Goal: Transaction & Acquisition: Book appointment/travel/reservation

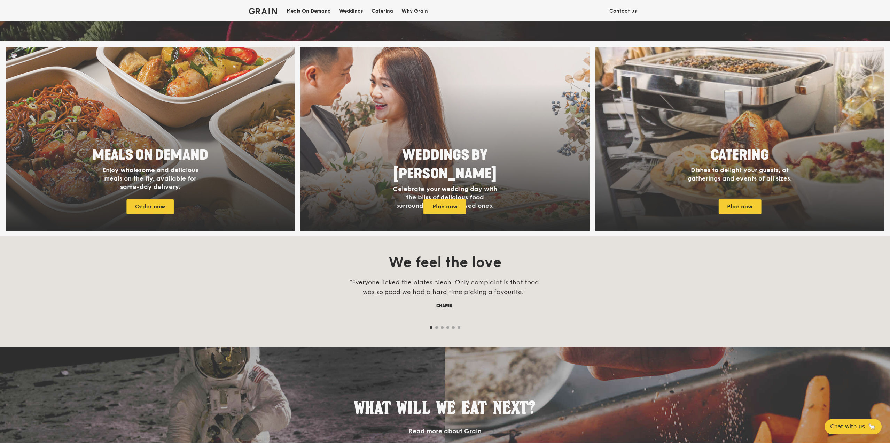
scroll to position [314, 0]
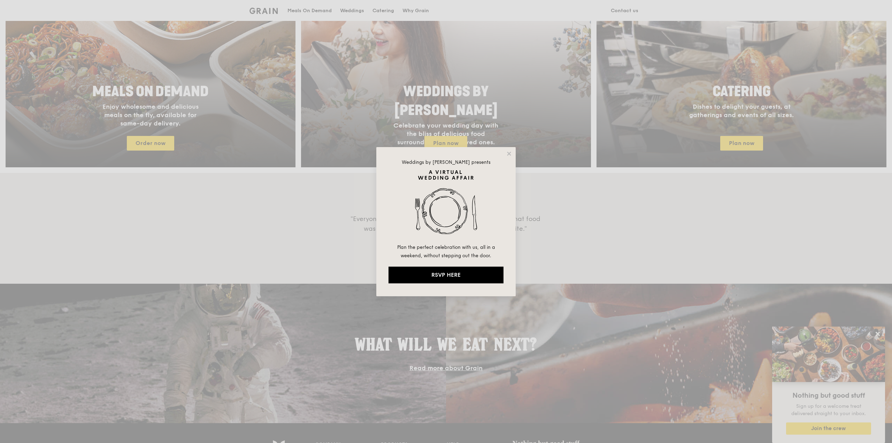
click at [645, 132] on div "Weddings by Grain presents Plan the perfect celebration with us, all in a weeke…" at bounding box center [446, 221] width 892 height 443
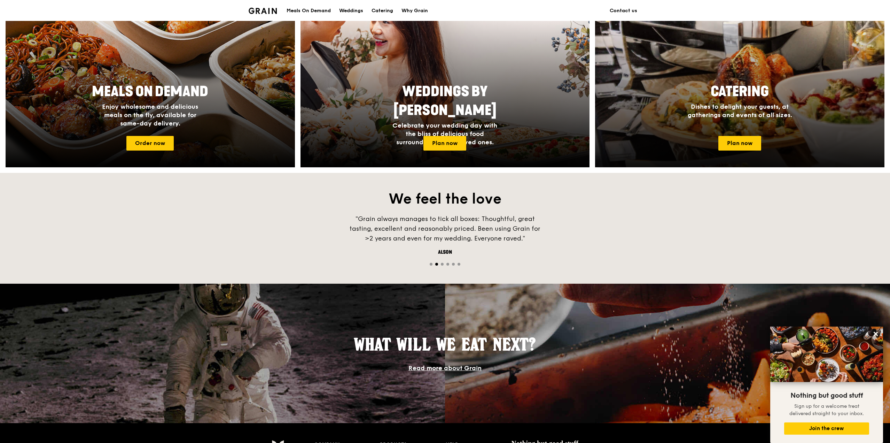
click at [726, 136] on div at bounding box center [740, 75] width 318 height 202
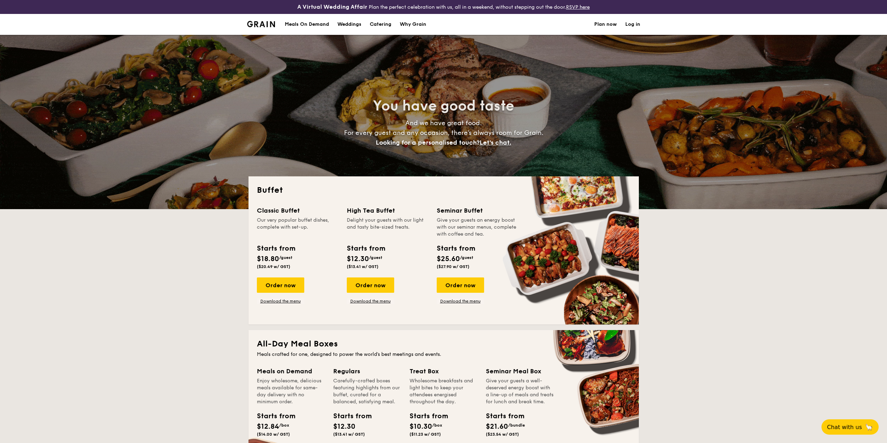
select select
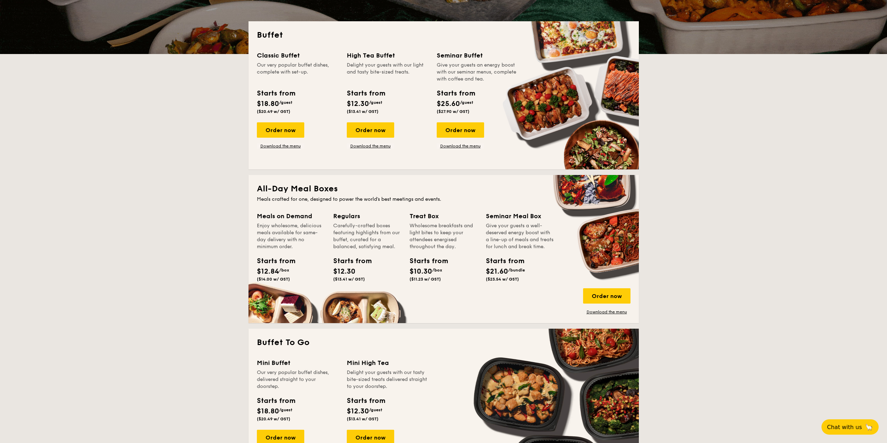
scroll to position [139, 0]
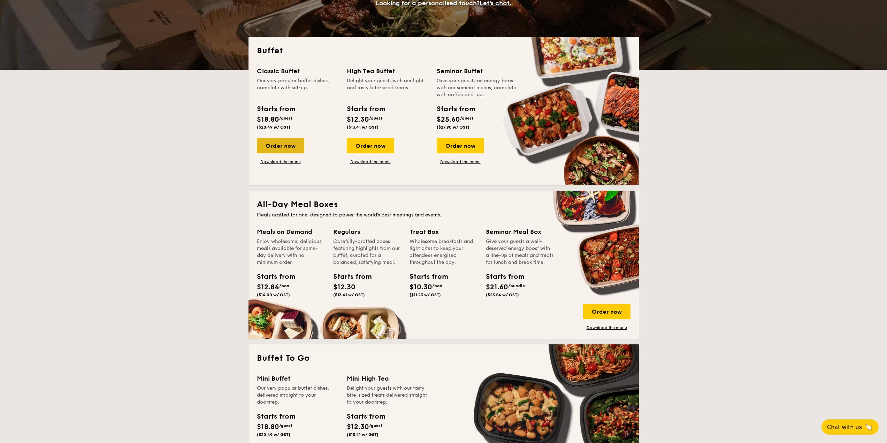
click at [294, 152] on div "Order now" at bounding box center [280, 145] width 47 height 15
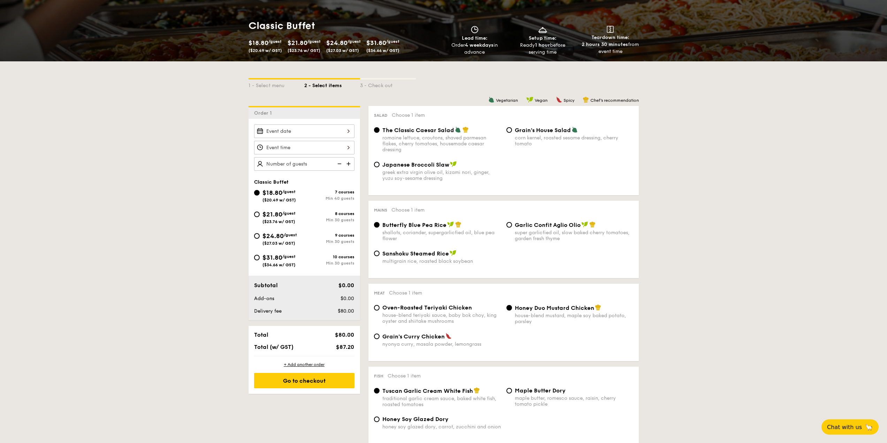
scroll to position [139, 0]
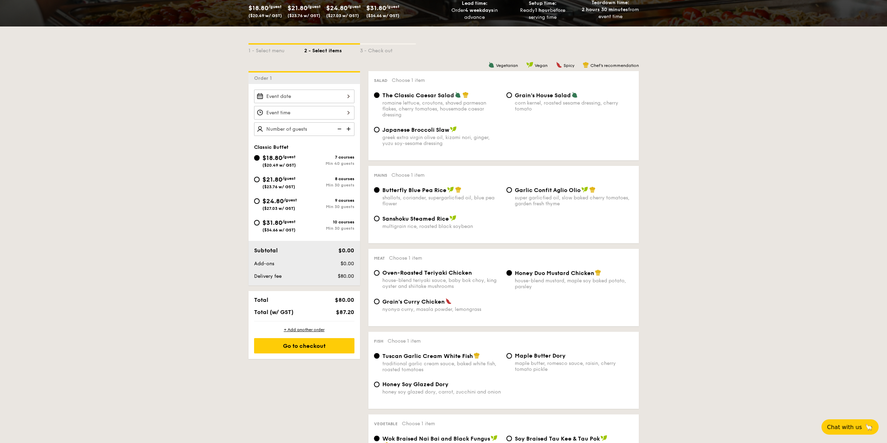
select select
